Goal: Find specific page/section: Find specific page/section

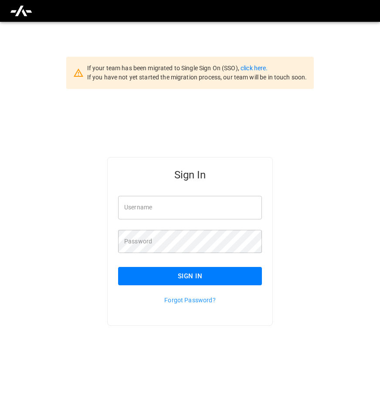
type input "**********"
click at [155, 277] on button "Sign In" at bounding box center [190, 276] width 144 height 18
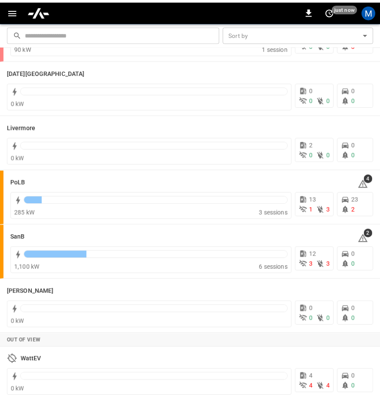
scroll to position [167, 0]
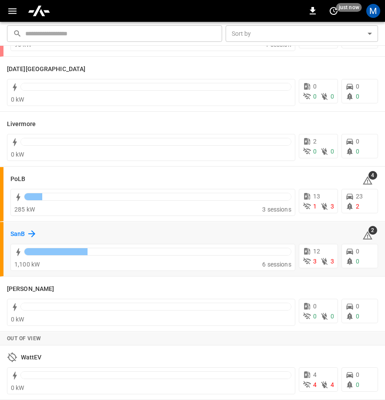
click at [23, 232] on h6 "SanB" at bounding box center [17, 234] width 14 height 10
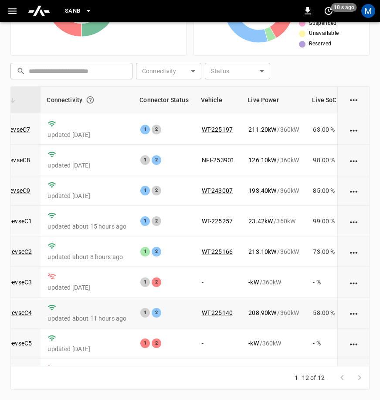
scroll to position [81, 95]
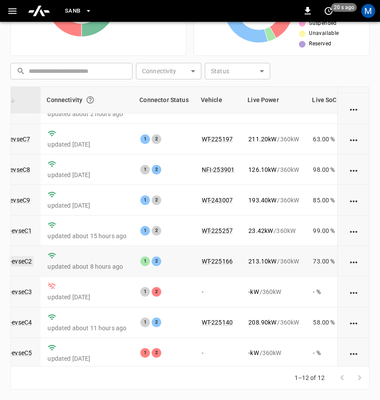
click at [22, 262] on link "ca-sb-sw-evseC2" at bounding box center [8, 261] width 50 height 10
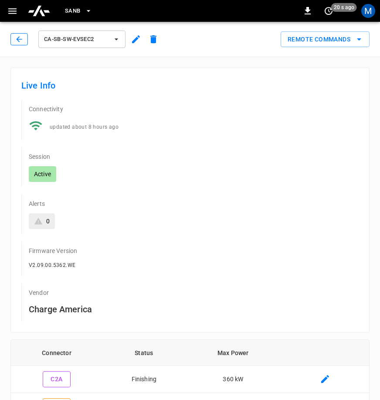
click at [20, 37] on icon "button" at bounding box center [19, 39] width 9 height 9
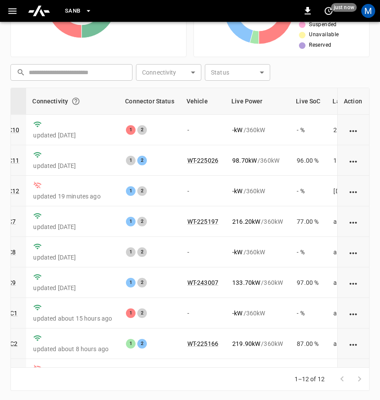
scroll to position [198, 0]
